Goal: Transaction & Acquisition: Obtain resource

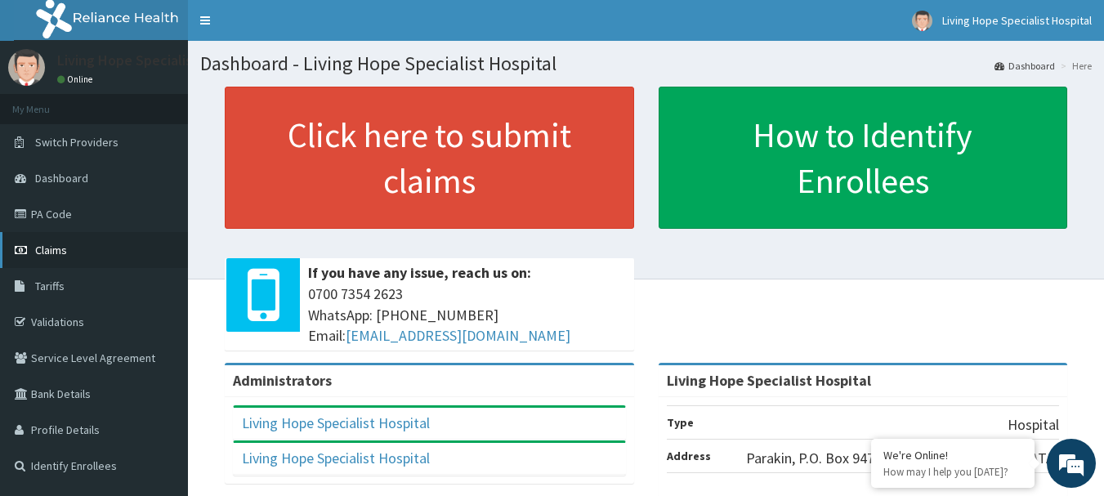
click at [51, 251] on span "Claims" at bounding box center [51, 250] width 32 height 15
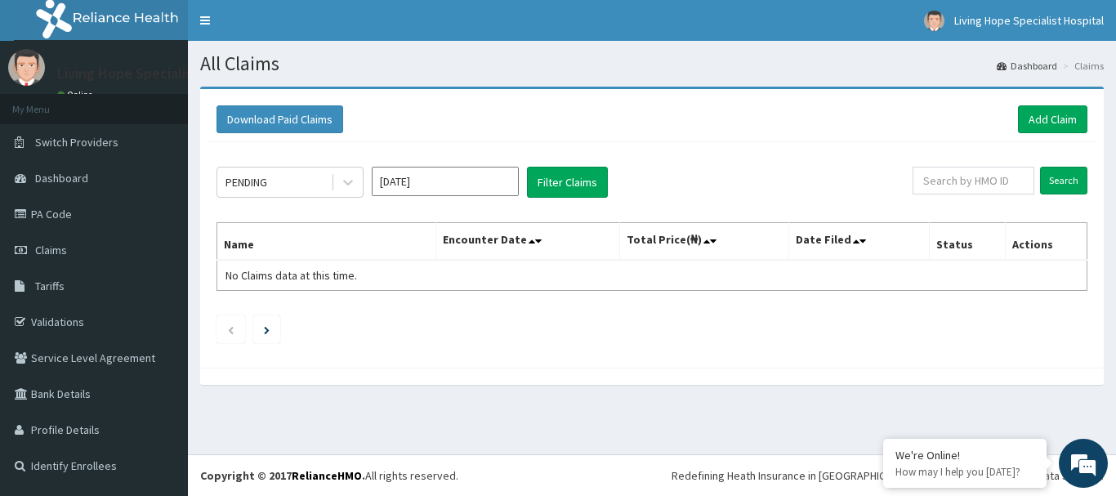
click at [426, 181] on input "[DATE]" at bounding box center [445, 181] width 147 height 29
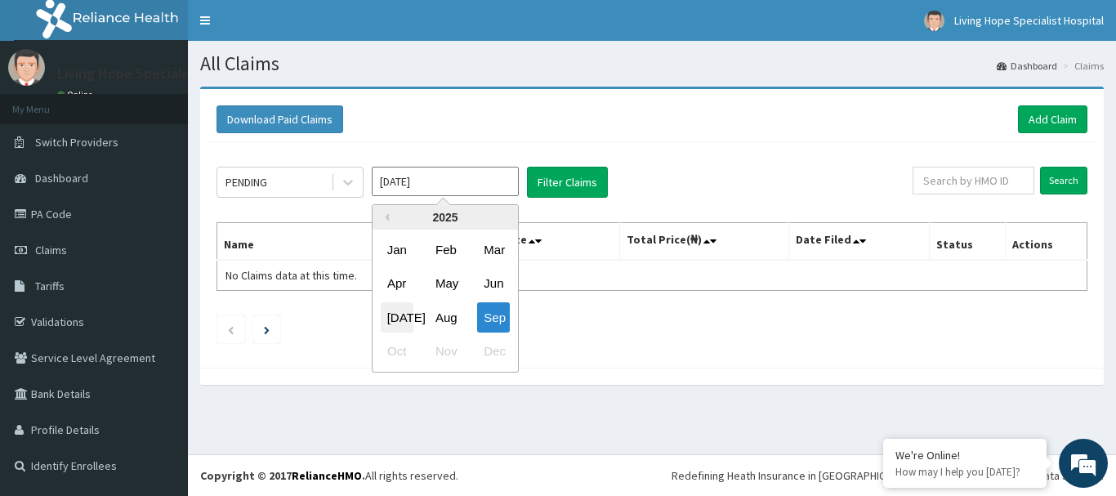
click at [400, 310] on div "[DATE]" at bounding box center [397, 317] width 33 height 30
type input "[DATE]"
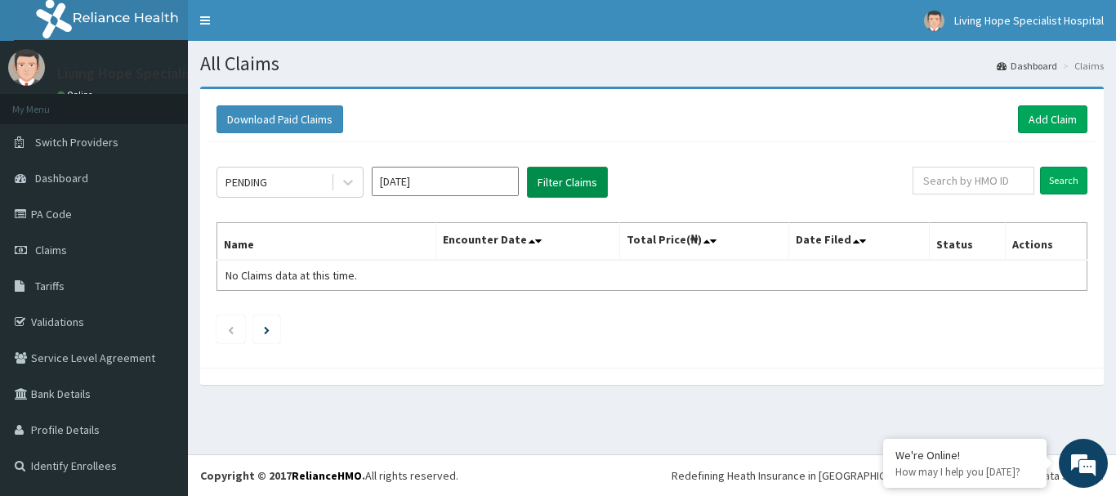
click at [548, 173] on button "Filter Claims" at bounding box center [567, 182] width 81 height 31
click at [350, 181] on icon at bounding box center [348, 182] width 16 height 16
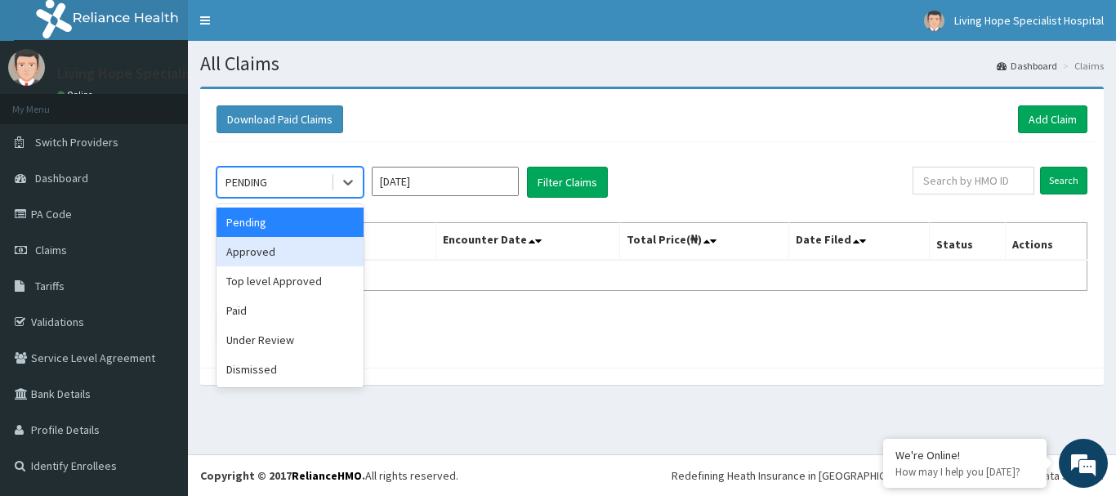
click at [253, 252] on div "Approved" at bounding box center [290, 251] width 147 height 29
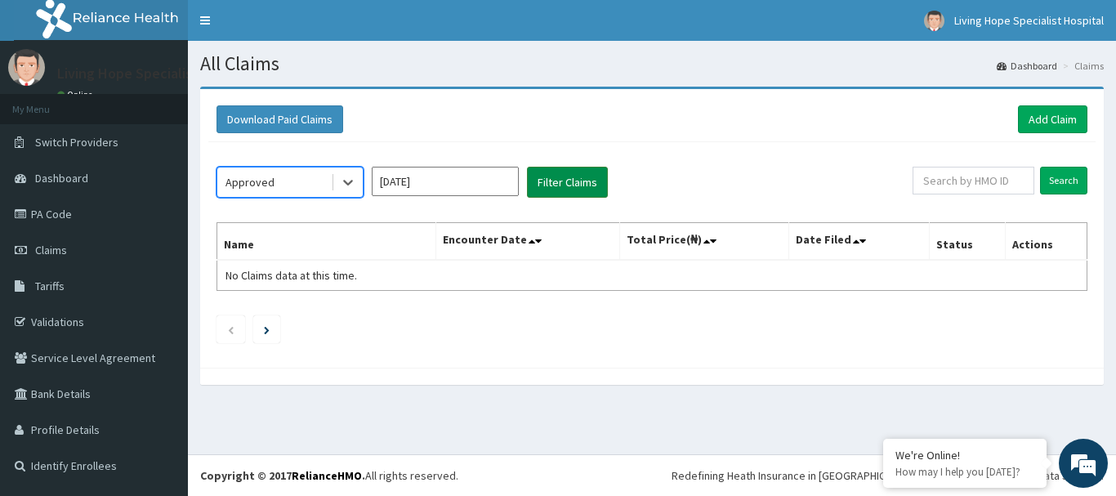
click at [556, 181] on button "Filter Claims" at bounding box center [567, 182] width 81 height 31
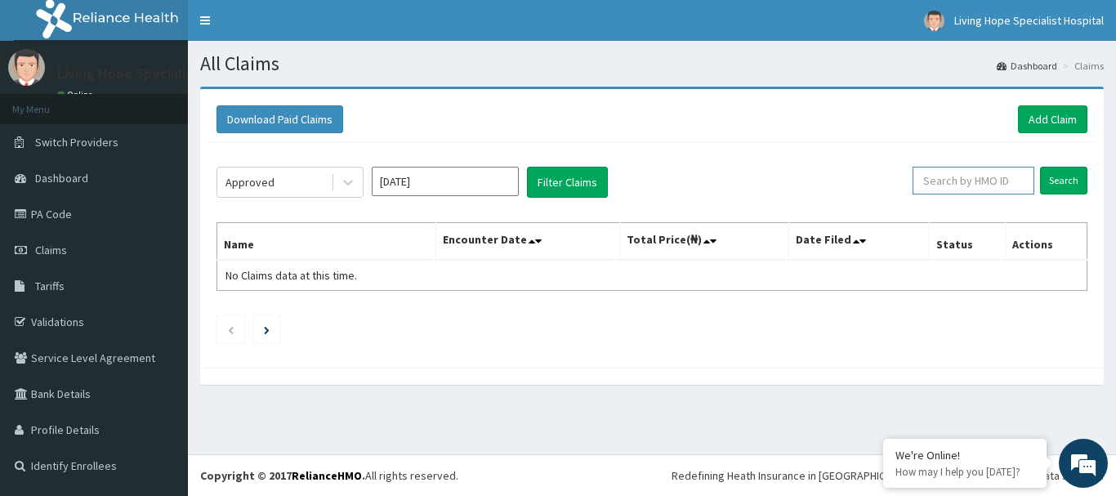
click at [981, 180] on input "text" at bounding box center [974, 181] width 122 height 28
click at [557, 177] on button "Filter Claims" at bounding box center [567, 182] width 81 height 31
click at [319, 116] on button "Download Paid Claims" at bounding box center [280, 119] width 127 height 28
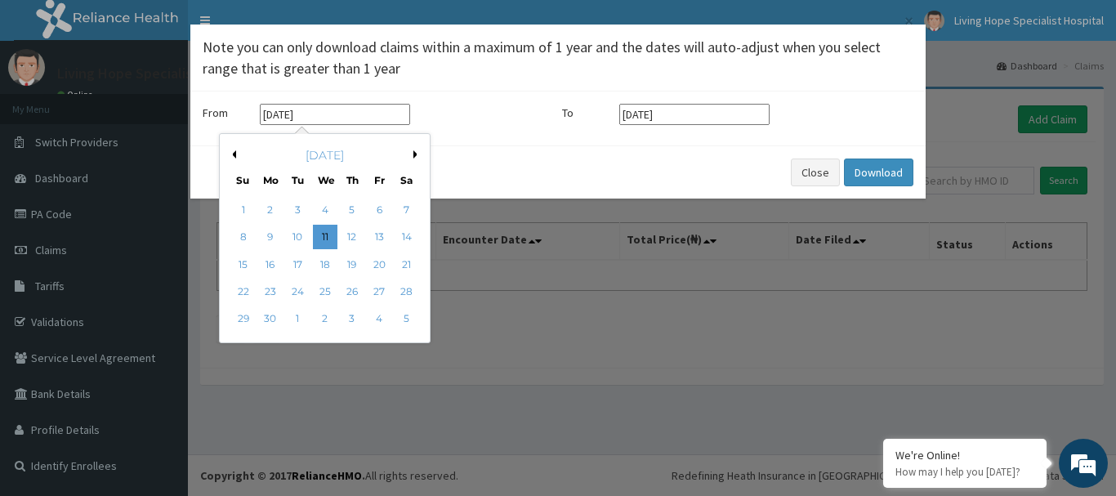
click at [288, 115] on input "[DATE]" at bounding box center [335, 114] width 150 height 21
click at [413, 154] on div "[DATE]" at bounding box center [324, 155] width 197 height 16
click at [414, 157] on button "Next Month" at bounding box center [417, 154] width 8 height 8
click at [296, 208] on div "1" at bounding box center [297, 210] width 25 height 25
type input "[DATE]"
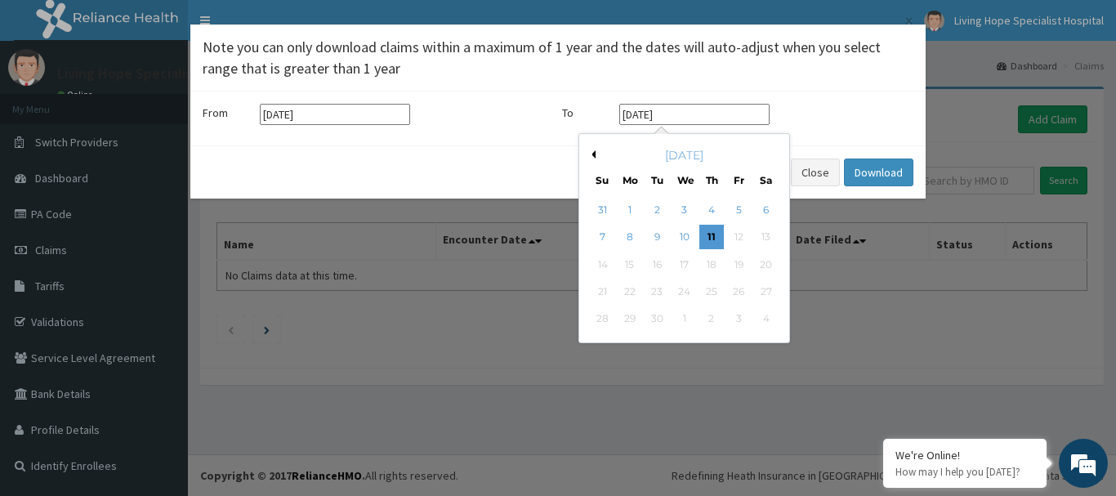
click at [685, 115] on input "[DATE]" at bounding box center [694, 114] width 150 height 21
click at [594, 156] on button "Previous Month" at bounding box center [591, 154] width 8 height 8
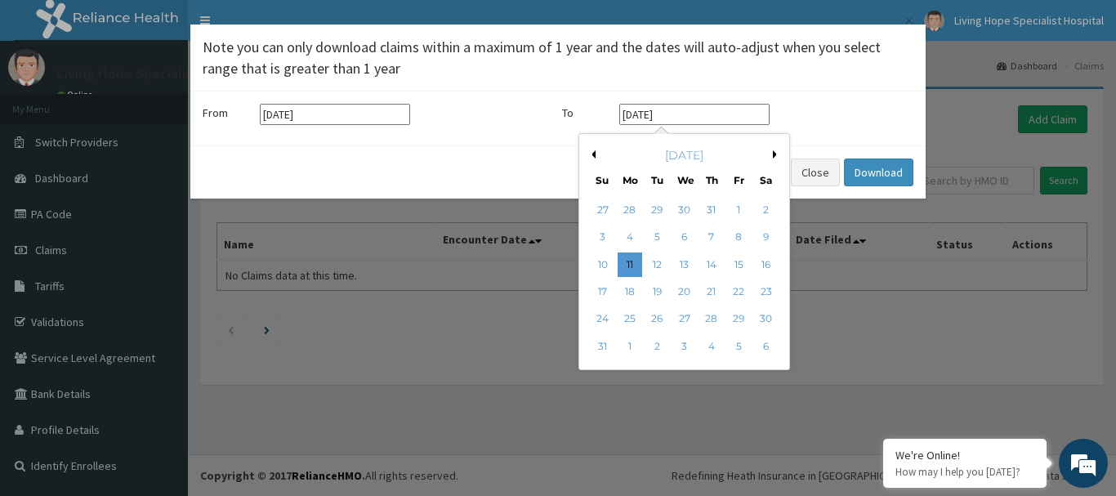
click at [594, 156] on button "Previous Month" at bounding box center [591, 154] width 8 height 8
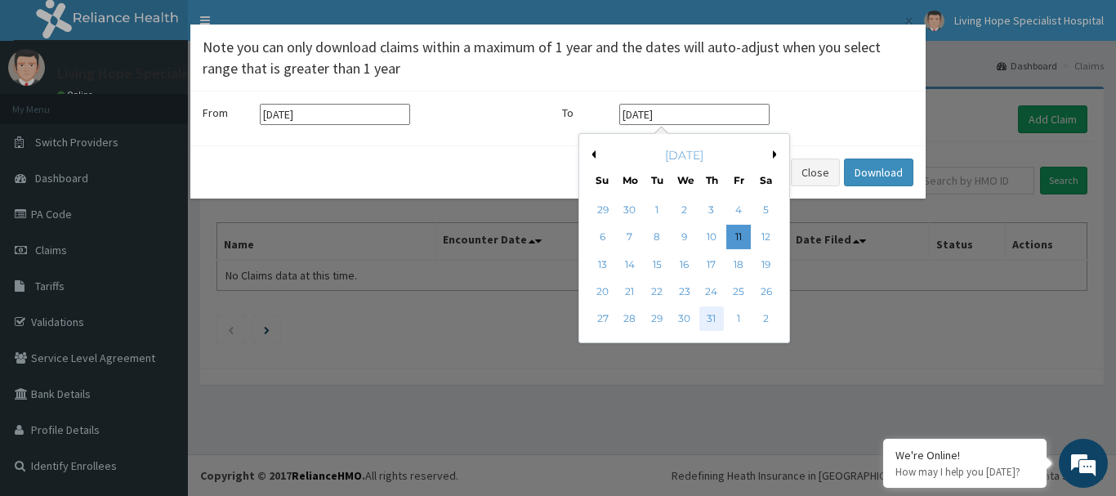
click at [713, 319] on div "31" at bounding box center [711, 319] width 25 height 25
type input "[DATE]"
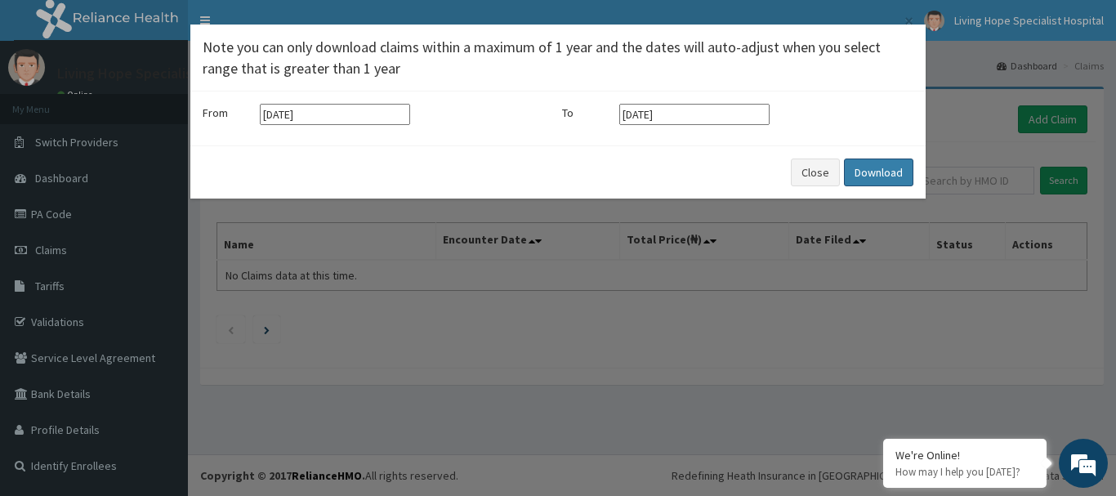
click at [872, 176] on button "Download" at bounding box center [878, 173] width 69 height 28
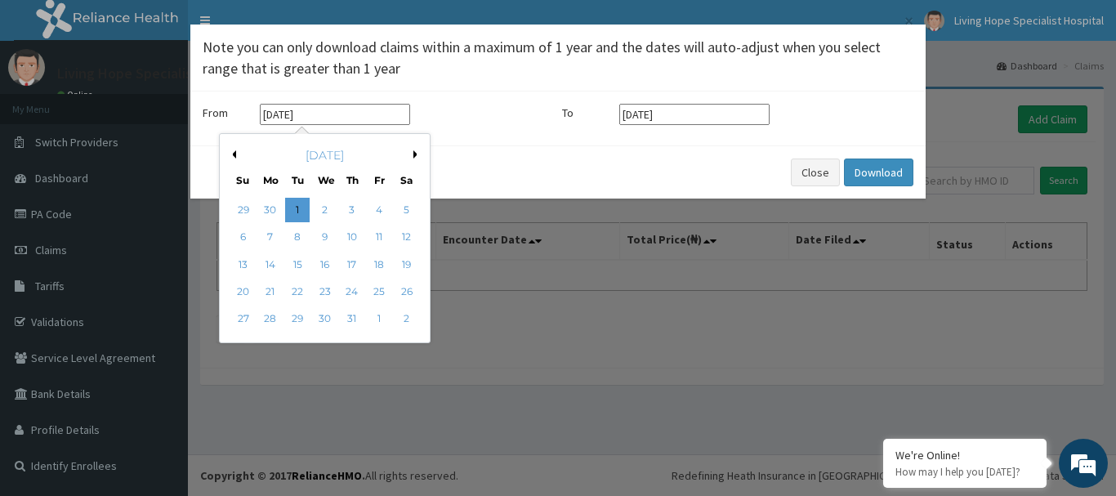
click at [288, 114] on input "[DATE]" at bounding box center [335, 114] width 150 height 21
click at [410, 151] on div "[DATE]" at bounding box center [324, 155] width 197 height 16
click at [417, 152] on button "Next Month" at bounding box center [417, 154] width 8 height 8
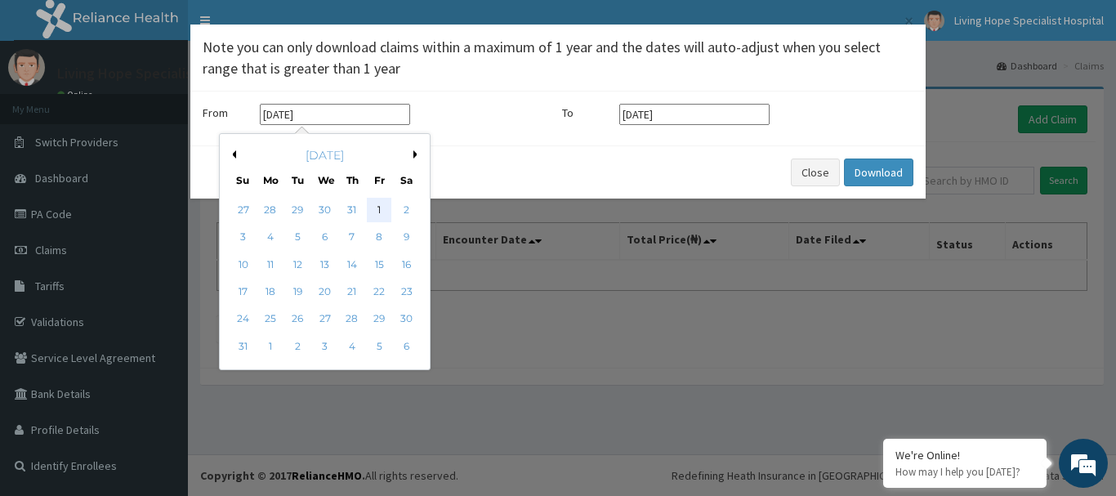
click at [374, 208] on div "1" at bounding box center [379, 210] width 25 height 25
type input "[DATE]"
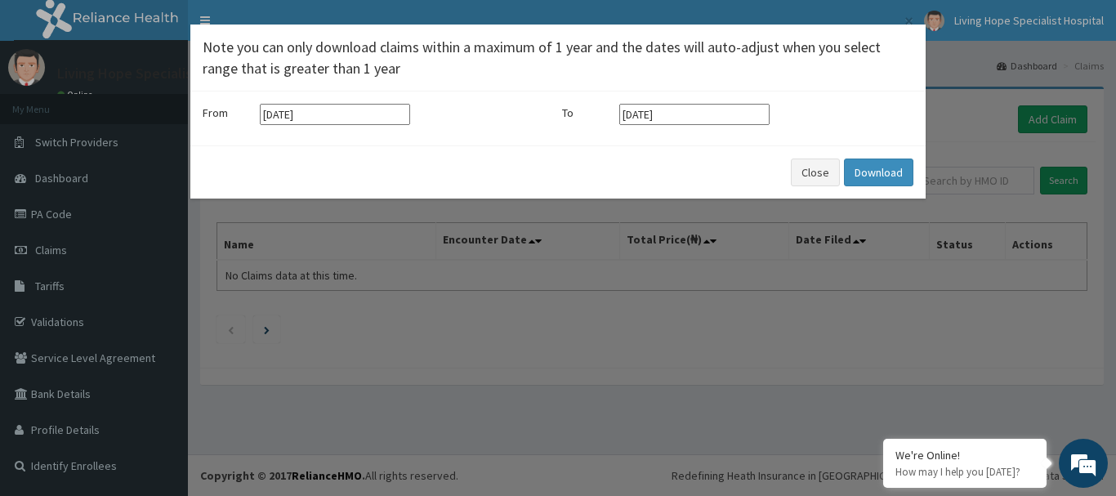
click at [739, 108] on input "[DATE]" at bounding box center [694, 114] width 150 height 21
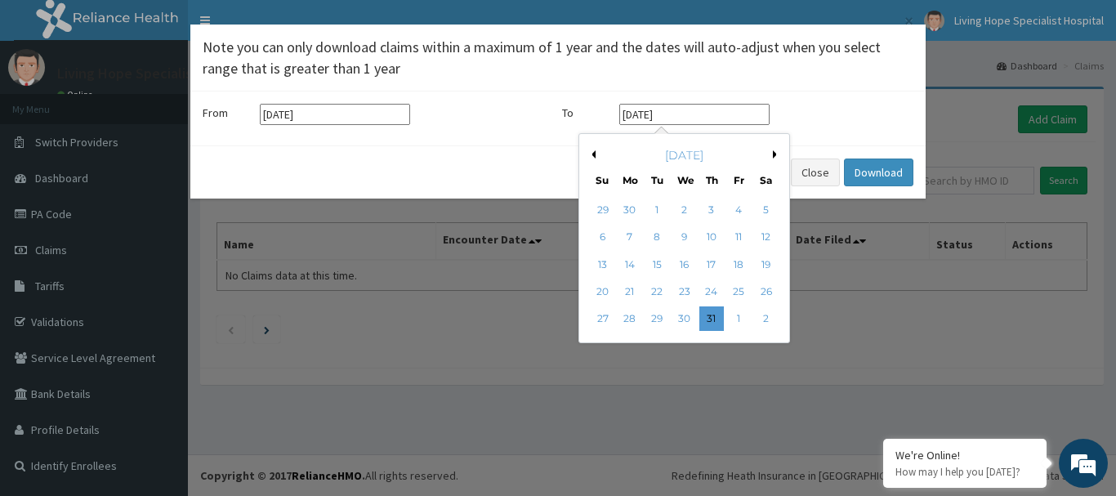
click at [774, 153] on button "Next Month" at bounding box center [777, 154] width 8 height 8
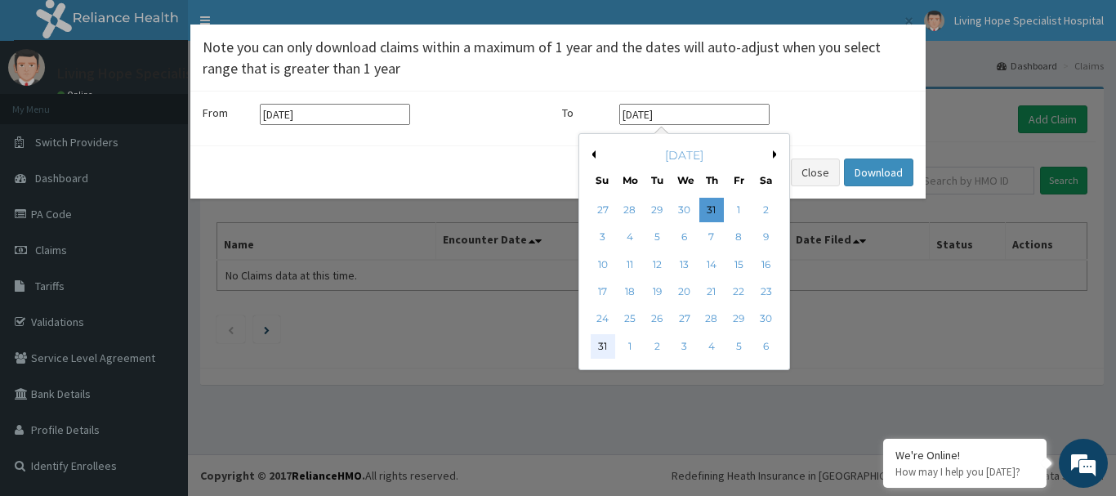
click at [601, 344] on div "31" at bounding box center [603, 346] width 25 height 25
type input "[DATE]"
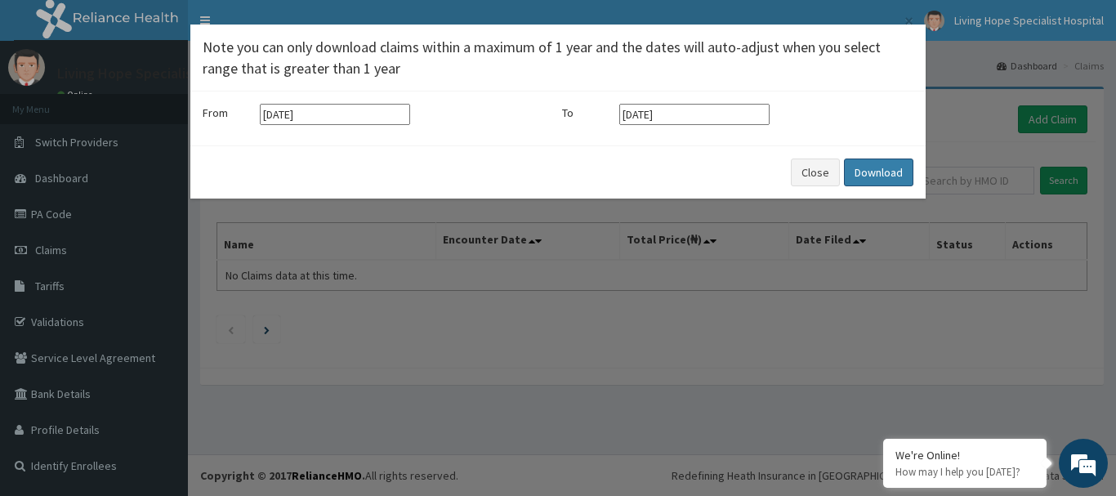
click at [873, 173] on button "Download" at bounding box center [878, 173] width 69 height 28
click at [816, 176] on button "Close" at bounding box center [815, 173] width 49 height 28
